Goal: Task Accomplishment & Management: Complete application form

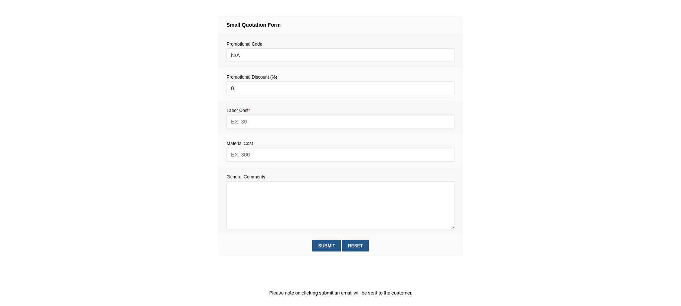
scroll to position [324, 0]
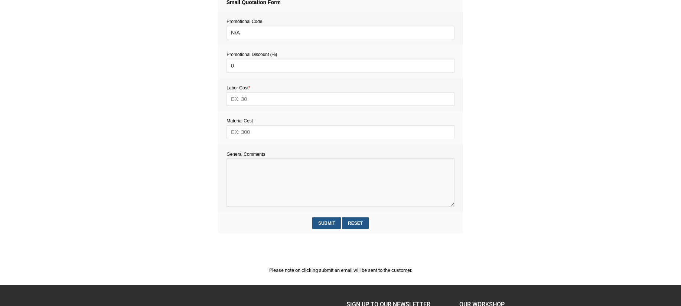
paste textarea "Estimate provision for a professional handyman (service call out and labour) to…"
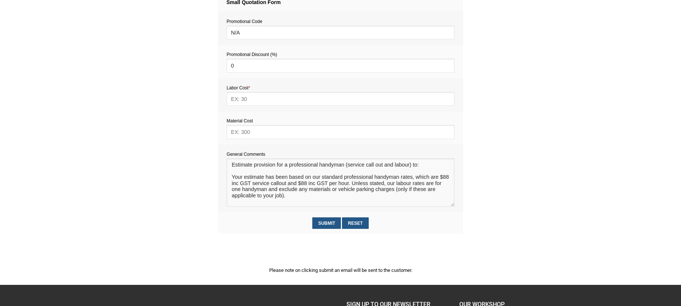
scroll to position [5, 0]
click at [237, 169] on textarea at bounding box center [340, 182] width 228 height 48
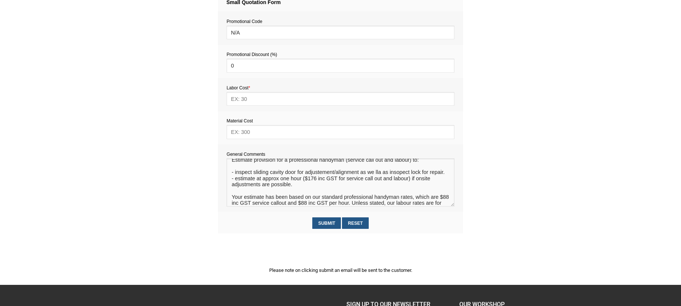
click at [255, 187] on textarea at bounding box center [340, 182] width 228 height 48
click at [281, 187] on textarea at bounding box center [340, 182] width 228 height 48
click at [297, 193] on textarea at bounding box center [340, 182] width 228 height 48
click at [290, 188] on textarea at bounding box center [340, 182] width 228 height 48
click at [312, 192] on textarea at bounding box center [340, 182] width 228 height 48
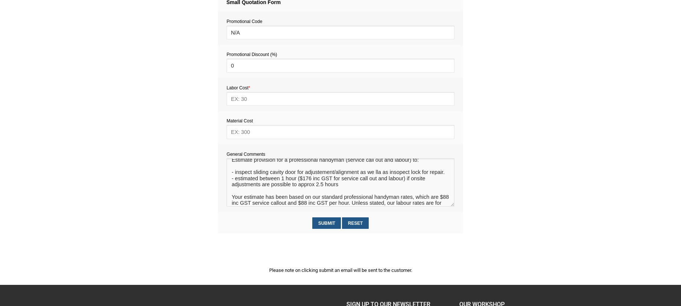
click at [344, 193] on textarea at bounding box center [340, 182] width 228 height 48
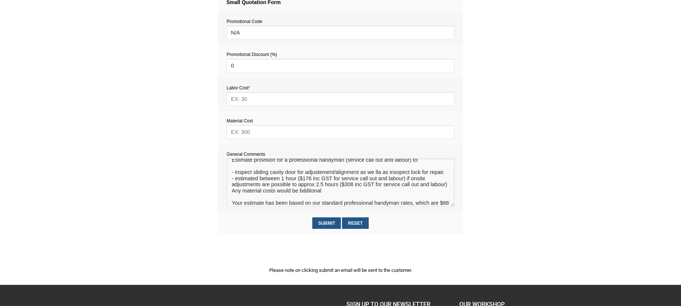
click at [308, 205] on textarea at bounding box center [340, 182] width 228 height 48
click at [303, 206] on textarea at bounding box center [340, 182] width 228 height 48
type textarea "Estimate provision for a professional handyman (service call out and labour) to…"
click at [251, 134] on input "text" at bounding box center [340, 132] width 228 height 14
type input "TBC"
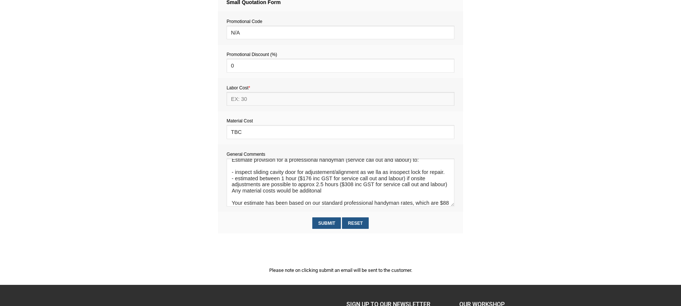
click at [249, 102] on input "text" at bounding box center [340, 99] width 228 height 14
type input "308"
click at [321, 175] on textarea at bounding box center [340, 182] width 228 height 48
click at [397, 175] on textarea at bounding box center [340, 182] width 228 height 48
click at [372, 174] on textarea at bounding box center [340, 182] width 228 height 48
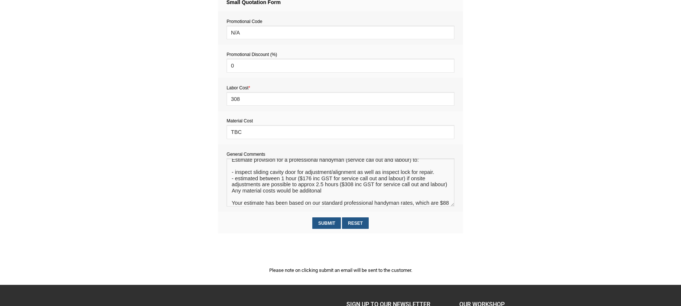
click at [290, 189] on textarea at bounding box center [340, 182] width 228 height 48
click at [279, 180] on textarea at bounding box center [340, 182] width 228 height 48
click at [291, 186] on textarea at bounding box center [340, 182] width 228 height 48
click at [251, 192] on textarea at bounding box center [340, 182] width 228 height 48
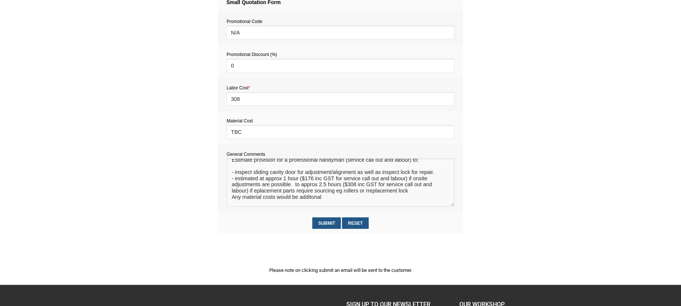
click at [369, 193] on textarea at bounding box center [340, 182] width 228 height 48
click at [406, 194] on textarea at bounding box center [340, 182] width 228 height 48
click at [230, 200] on textarea at bounding box center [340, 182] width 228 height 48
click at [254, 193] on textarea at bounding box center [340, 182] width 228 height 48
click at [295, 186] on textarea at bounding box center [340, 182] width 228 height 48
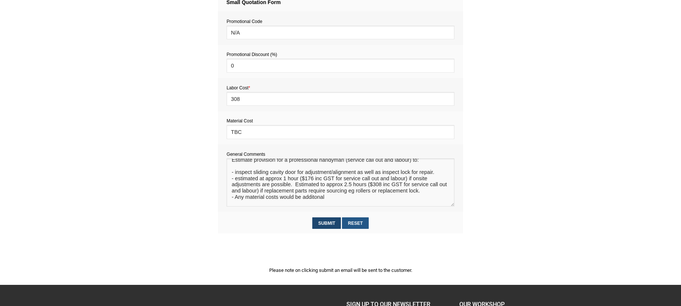
type textarea "Estimate provision for a professional handyman (service call out and labour) to…"
click at [327, 224] on input "Submit" at bounding box center [326, 223] width 29 height 12
